Goal: Navigation & Orientation: Find specific page/section

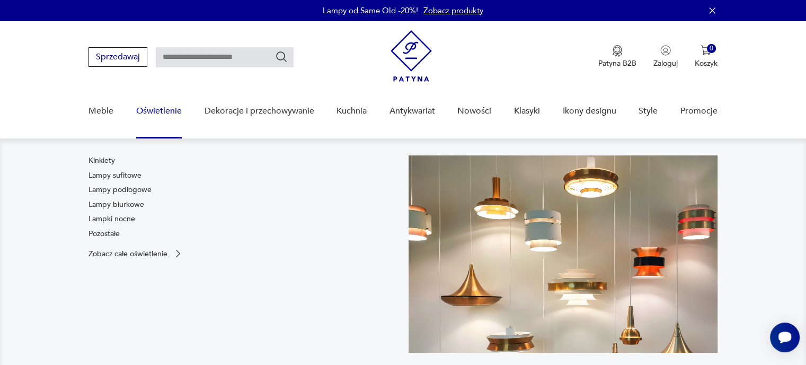
click at [165, 106] on link "Oświetlenie" at bounding box center [159, 111] width 46 height 41
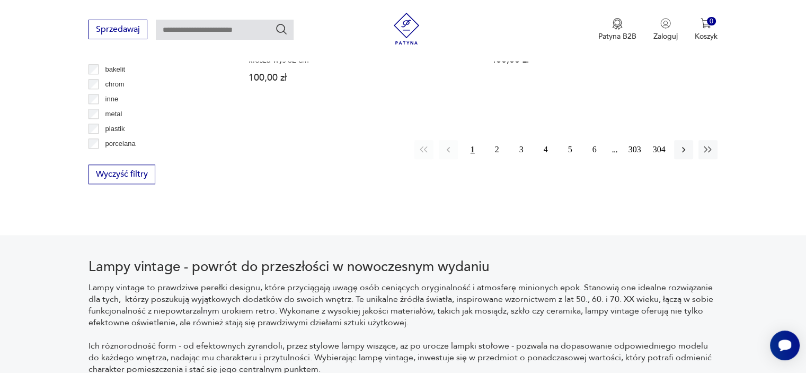
scroll to position [1139, 0]
click at [500, 142] on button "2" at bounding box center [497, 148] width 19 height 19
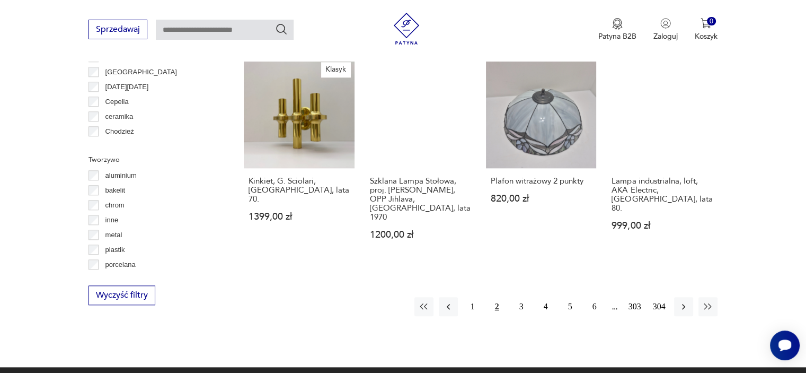
scroll to position [1119, 0]
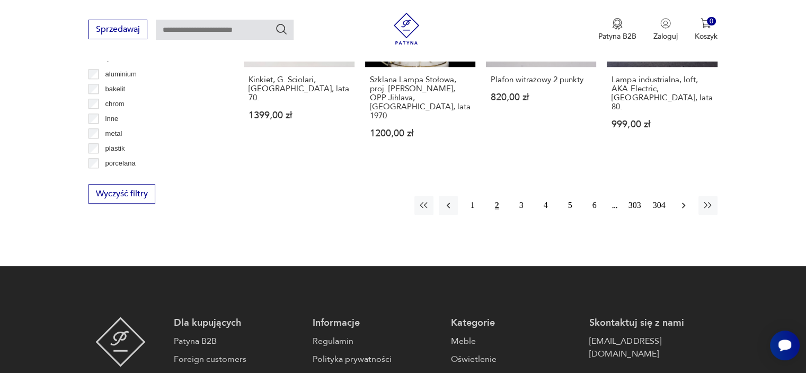
click at [680, 200] on icon "button" at bounding box center [683, 205] width 11 height 11
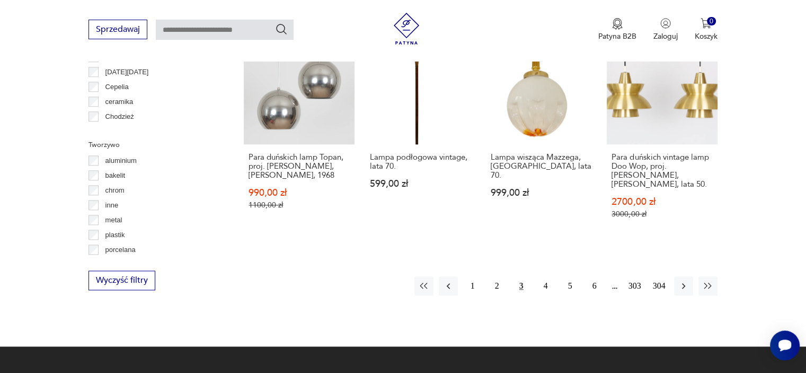
scroll to position [1033, 0]
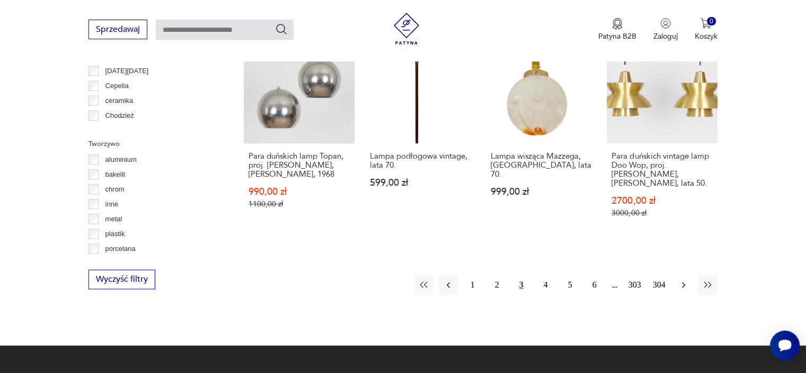
click at [685, 279] on icon "button" at bounding box center [683, 284] width 11 height 11
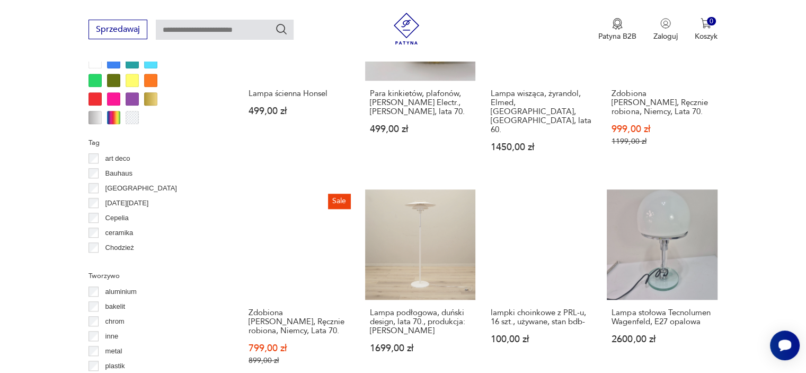
scroll to position [1013, 0]
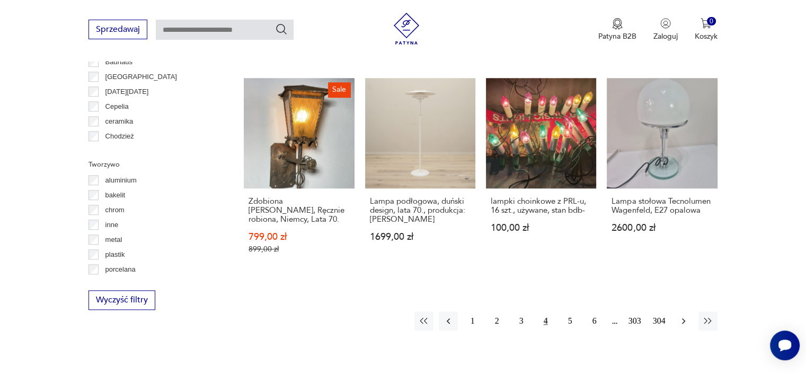
click at [685, 315] on icon "button" at bounding box center [683, 320] width 11 height 11
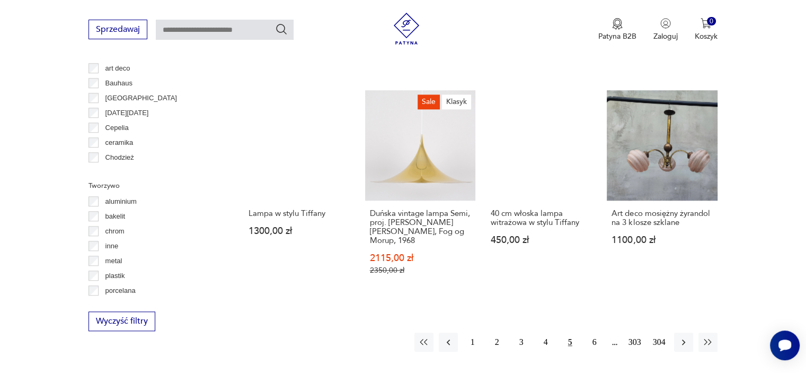
scroll to position [1012, 0]
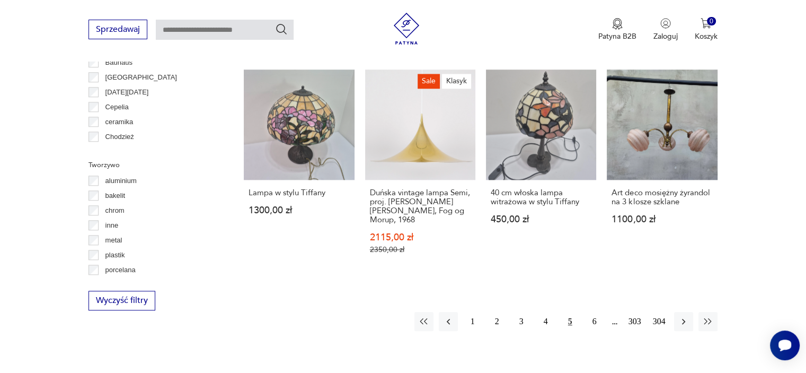
click at [685, 316] on icon "button" at bounding box center [683, 321] width 11 height 11
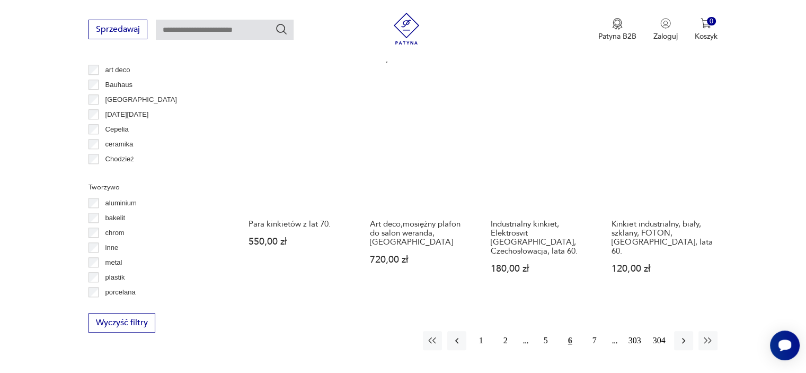
scroll to position [992, 0]
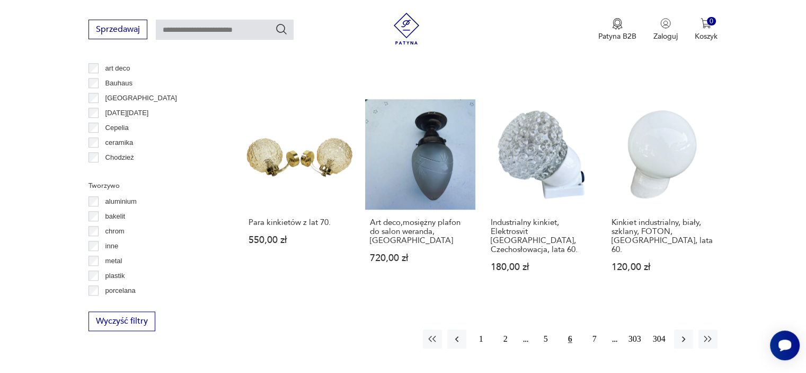
click at [685, 333] on icon "button" at bounding box center [683, 338] width 11 height 11
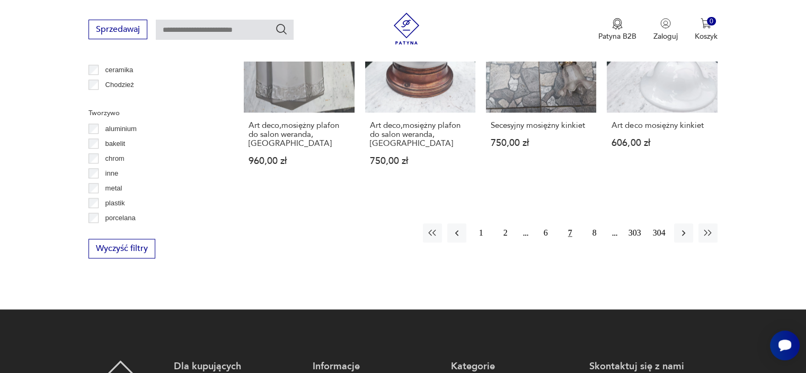
scroll to position [1097, 0]
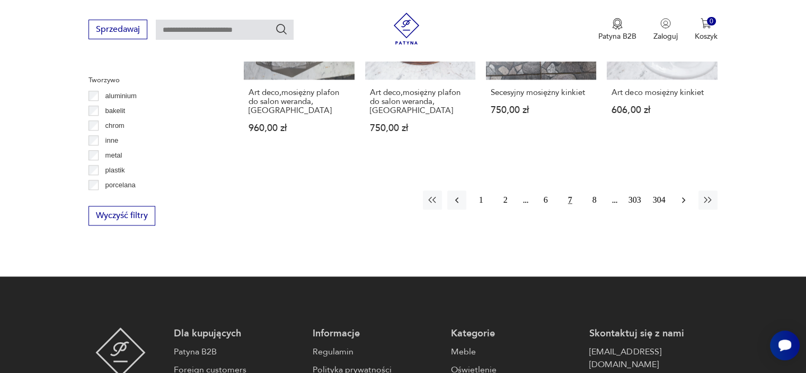
click at [680, 194] on icon "button" at bounding box center [683, 199] width 11 height 11
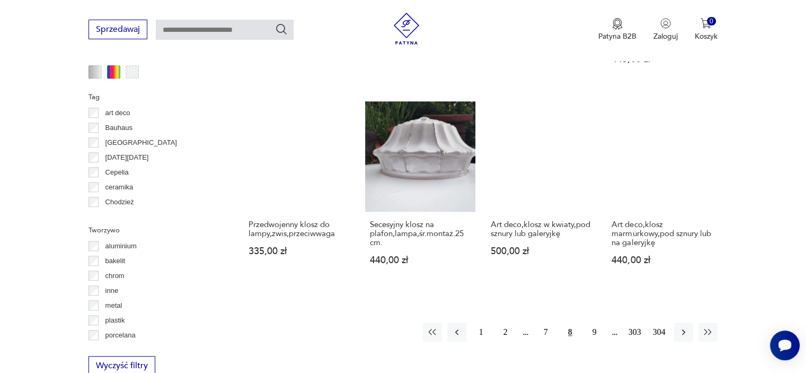
scroll to position [949, 0]
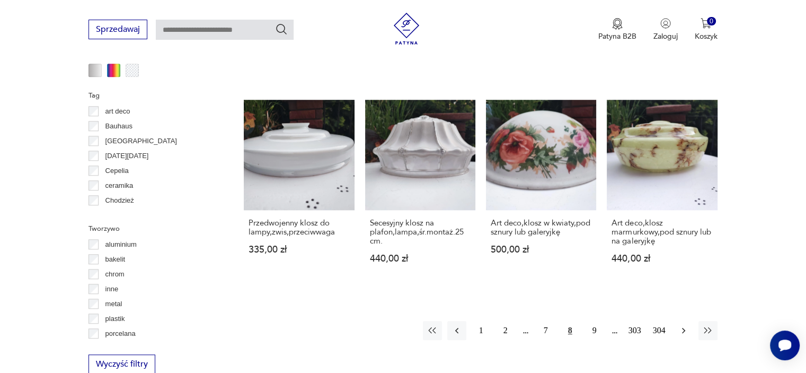
click at [681, 325] on icon "button" at bounding box center [683, 330] width 11 height 11
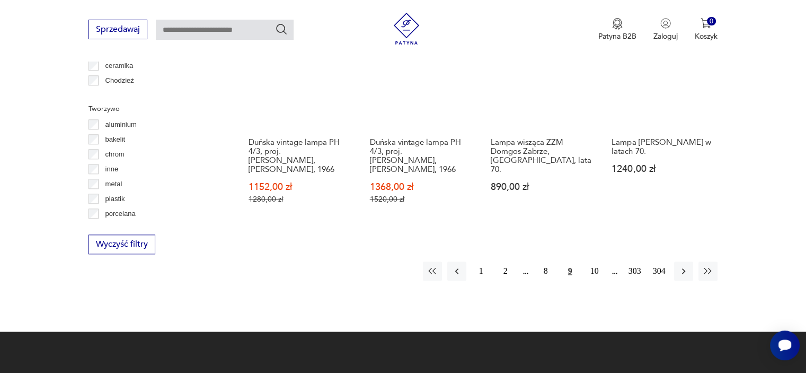
scroll to position [1076, 0]
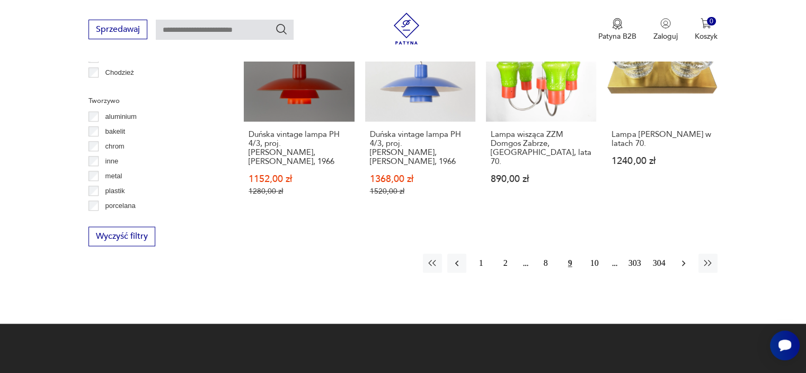
click at [683, 258] on icon "button" at bounding box center [683, 263] width 11 height 11
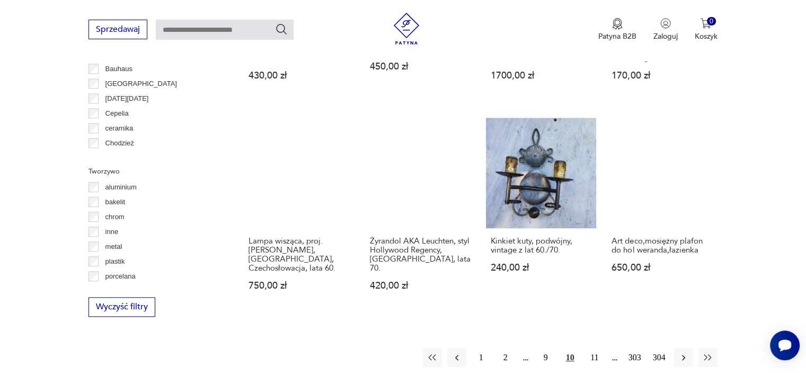
scroll to position [1012, 0]
